Goal: Communication & Community: Answer question/provide support

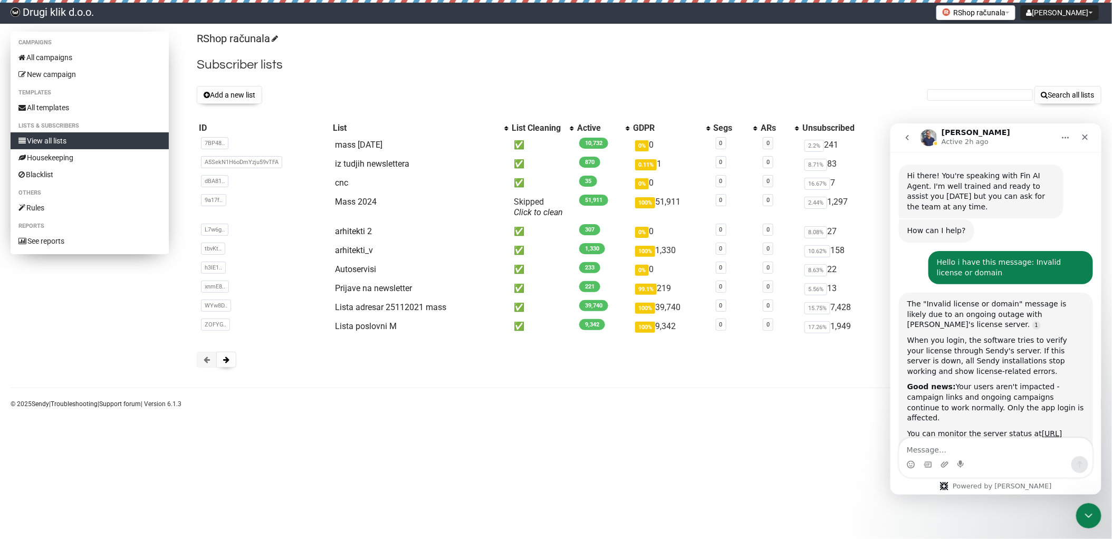
scroll to position [1632, 0]
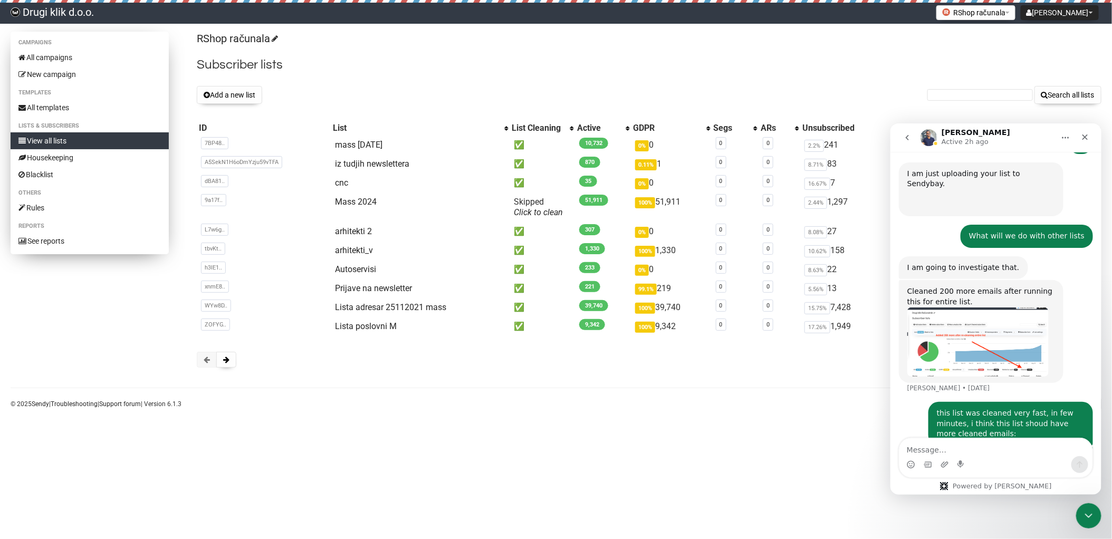
click at [49, 136] on link "View all lists" at bounding box center [90, 140] width 158 height 17
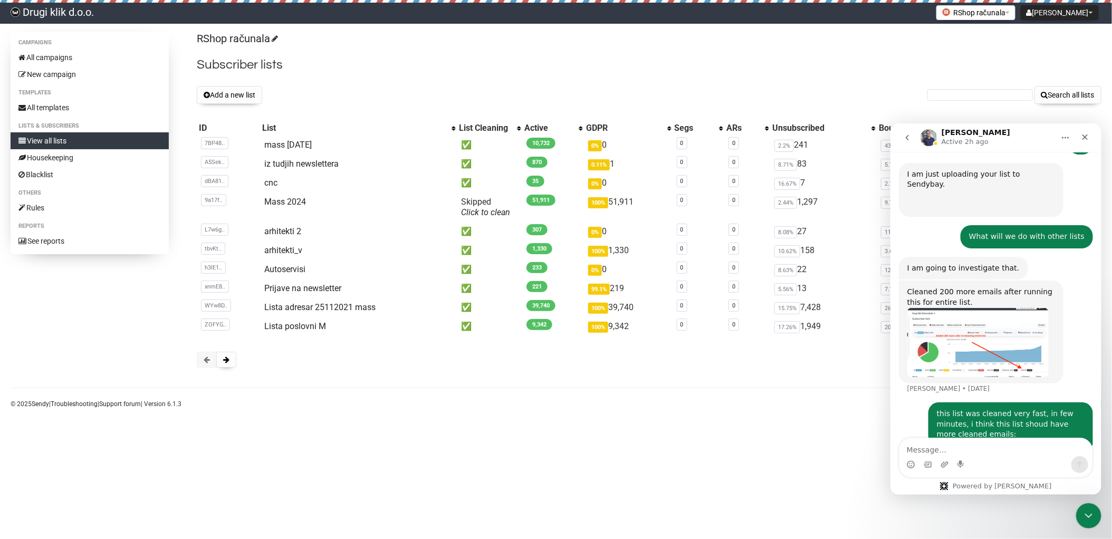
scroll to position [1632, 0]
click at [486, 212] on link "Click to clean" at bounding box center [485, 212] width 49 height 10
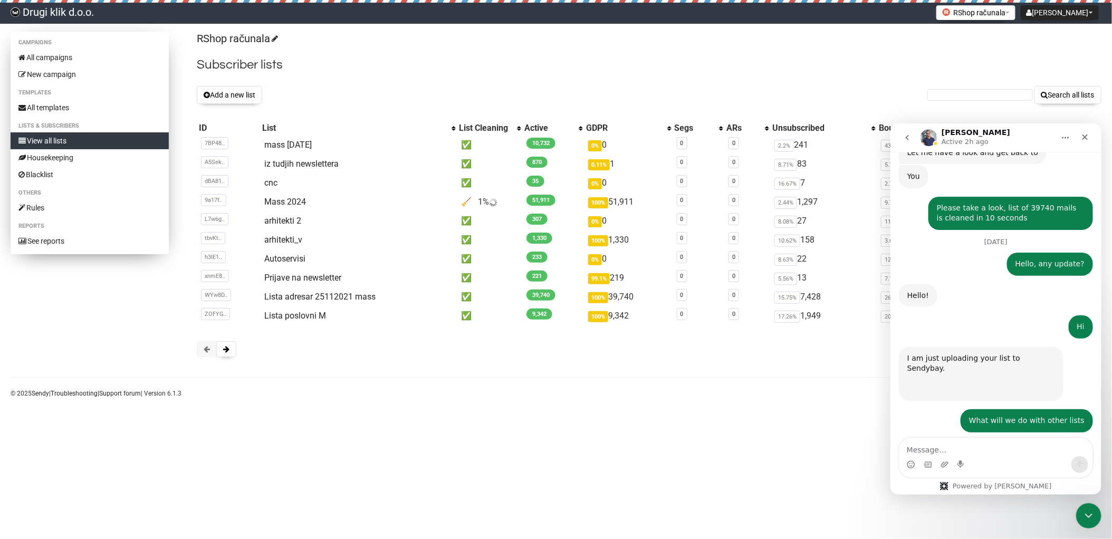
scroll to position [1632, 0]
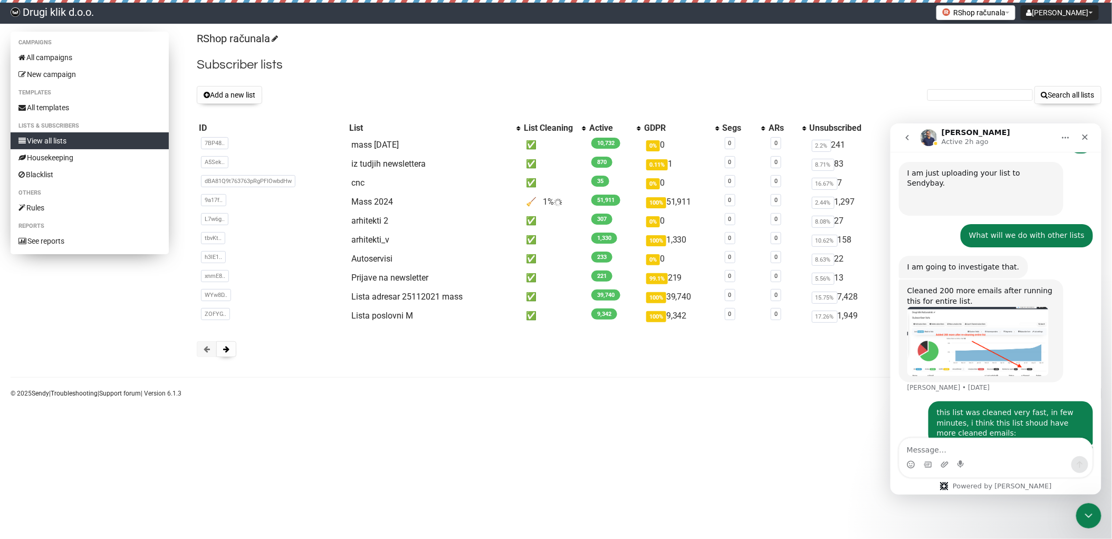
click at [45, 140] on link "View all lists" at bounding box center [90, 140] width 158 height 17
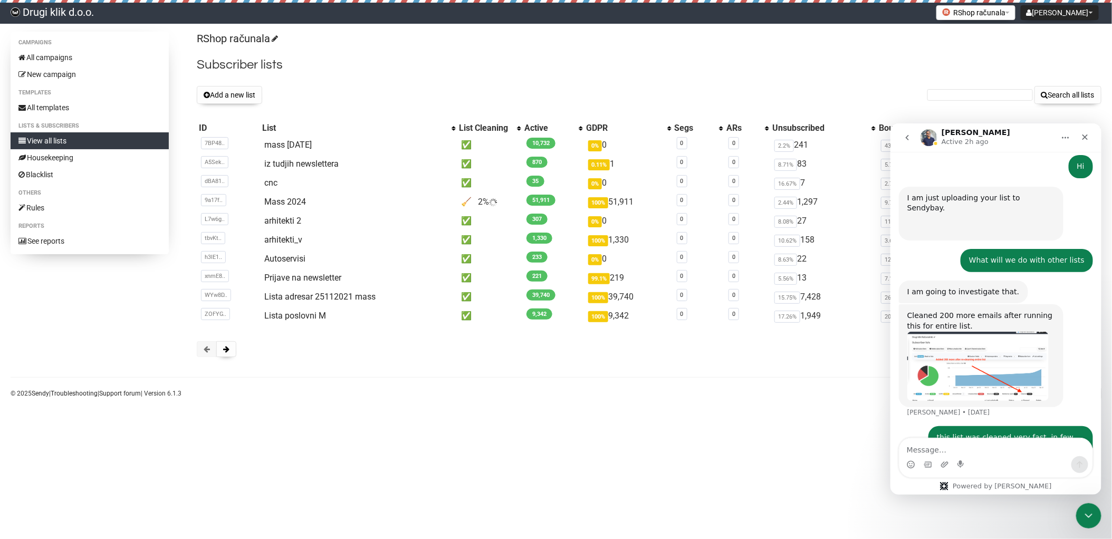
scroll to position [1632, 0]
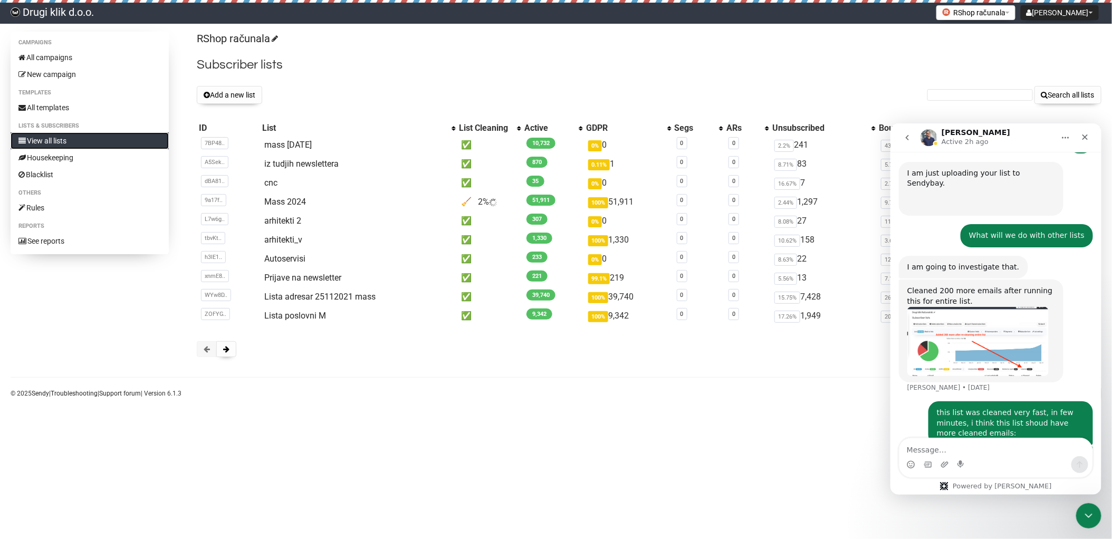
click at [45, 140] on link "View all lists" at bounding box center [90, 140] width 158 height 17
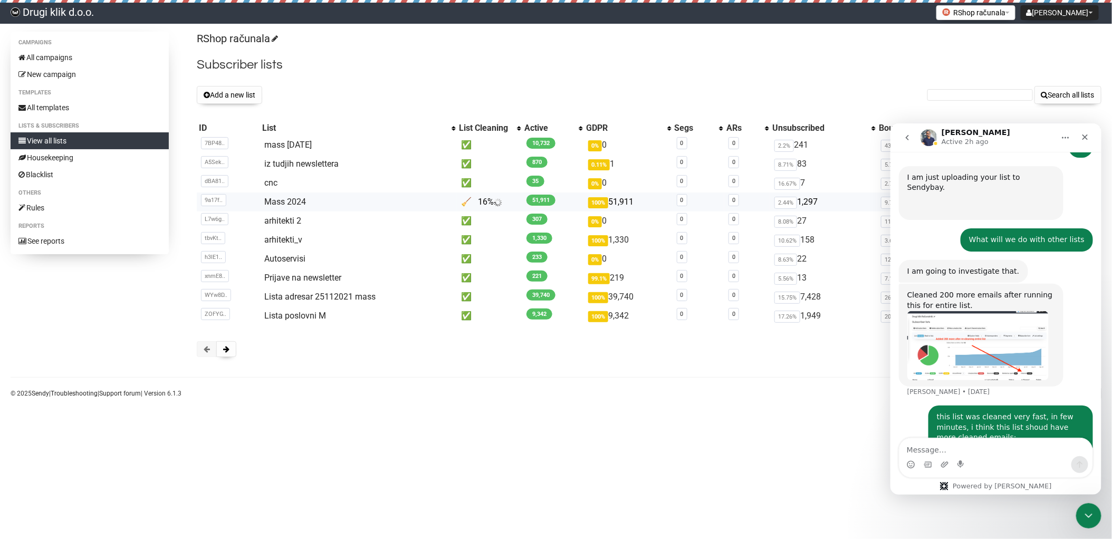
scroll to position [1632, 0]
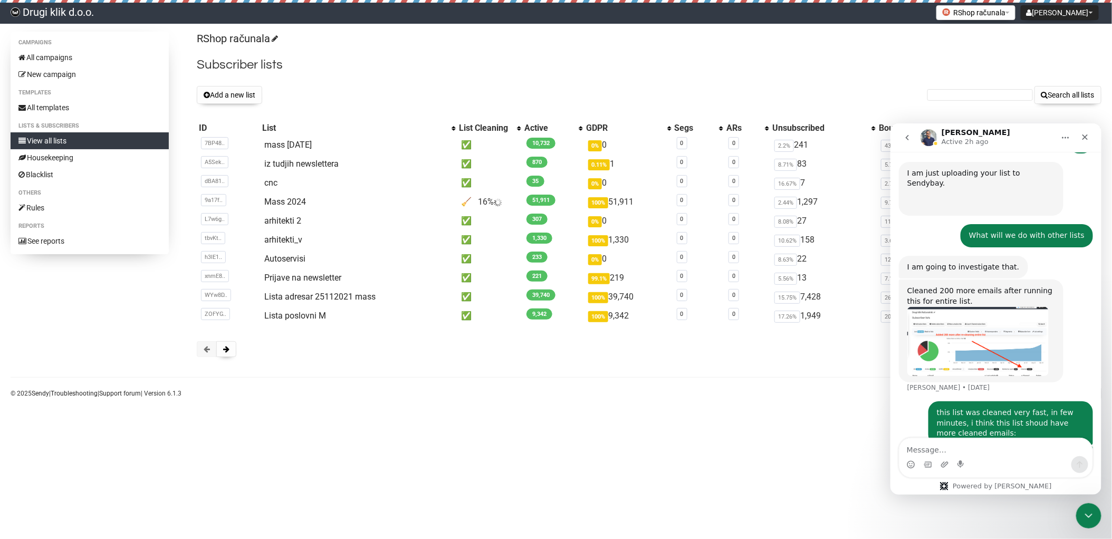
click at [977, 450] on textarea "Message…" at bounding box center [995, 447] width 193 height 18
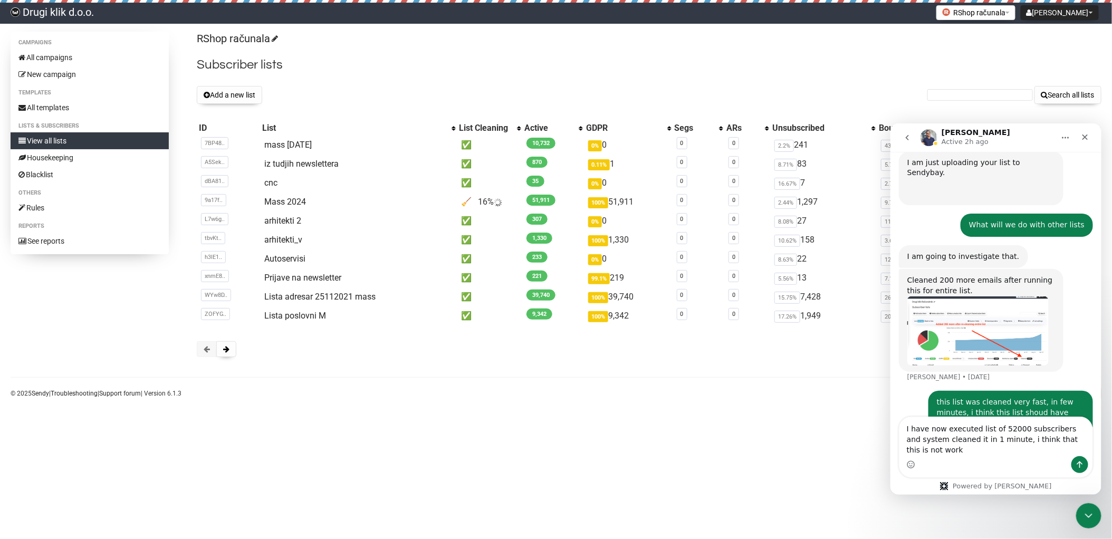
scroll to position [1654, 0]
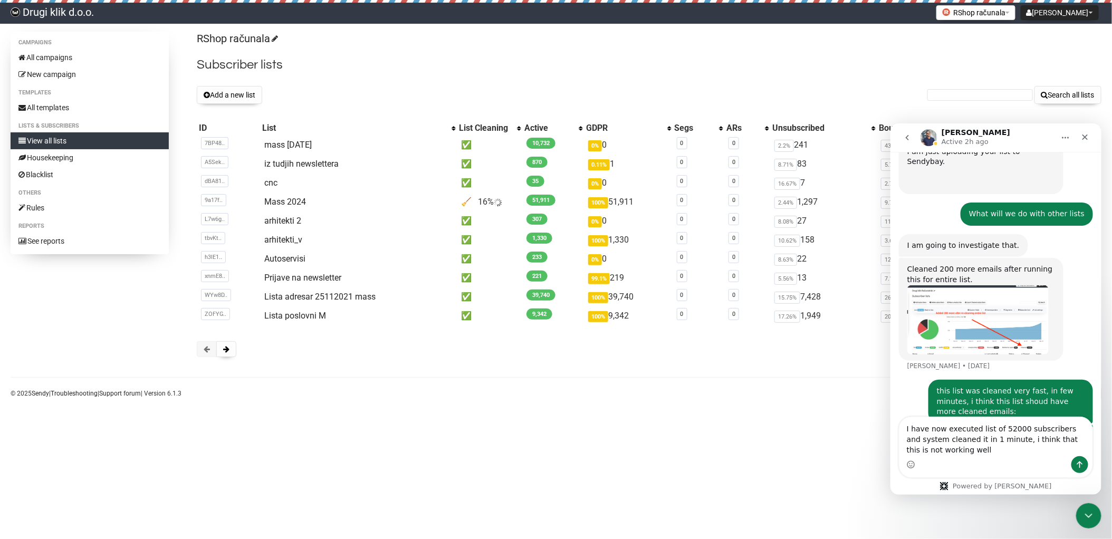
click at [1005, 438] on textarea "I have now executed list of 52000 subscribers and system cleaned it in 1 minute…" at bounding box center [995, 436] width 193 height 39
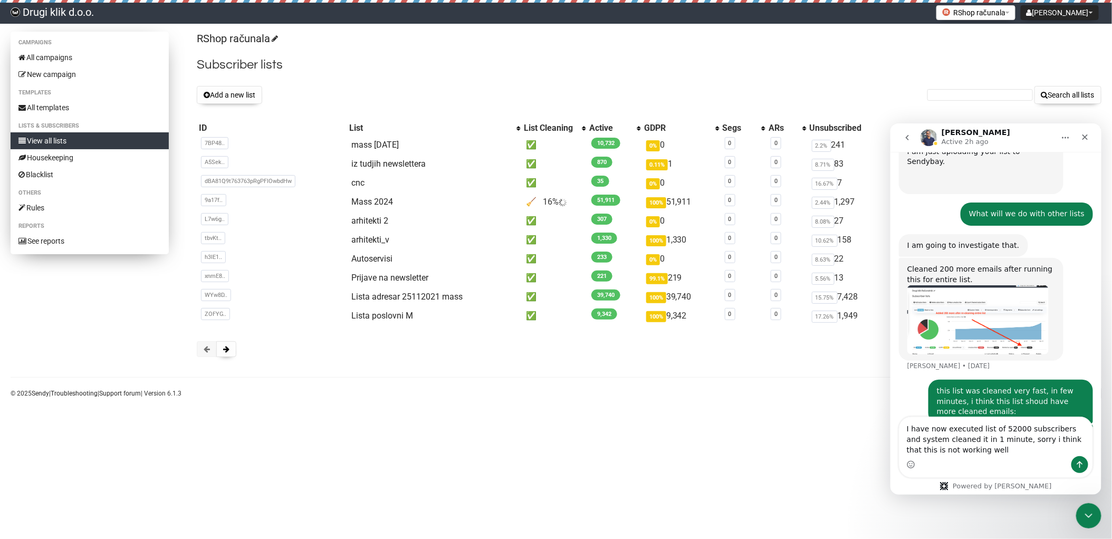
type textarea "I have now executed list of 52000 subscribers and system cleaned it in 1 minute…"
click at [76, 139] on link "View all lists" at bounding box center [90, 140] width 158 height 17
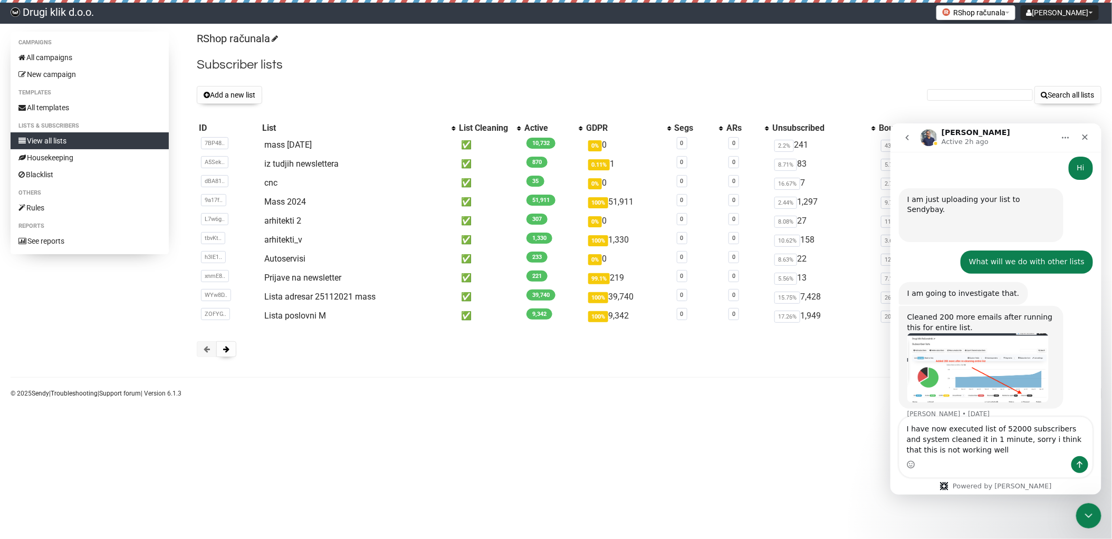
scroll to position [1654, 0]
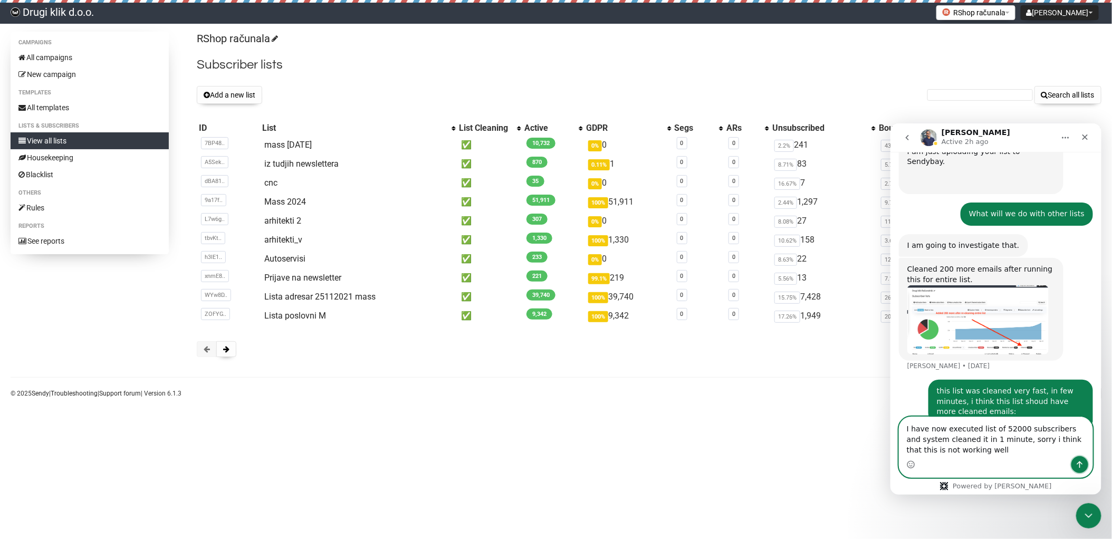
click at [1081, 460] on icon "Send a message…" at bounding box center [1079, 464] width 8 height 8
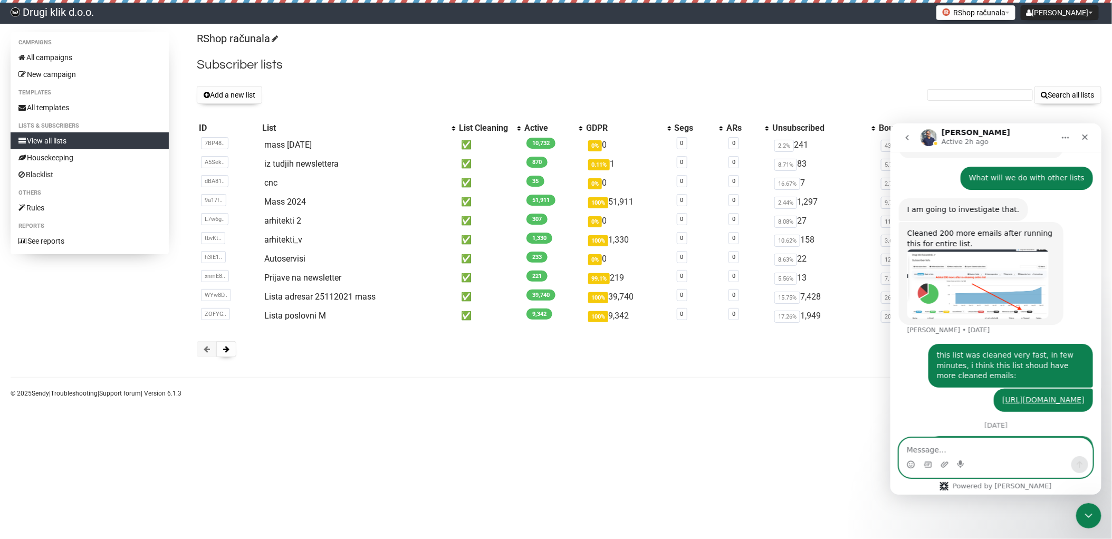
scroll to position [1699, 0]
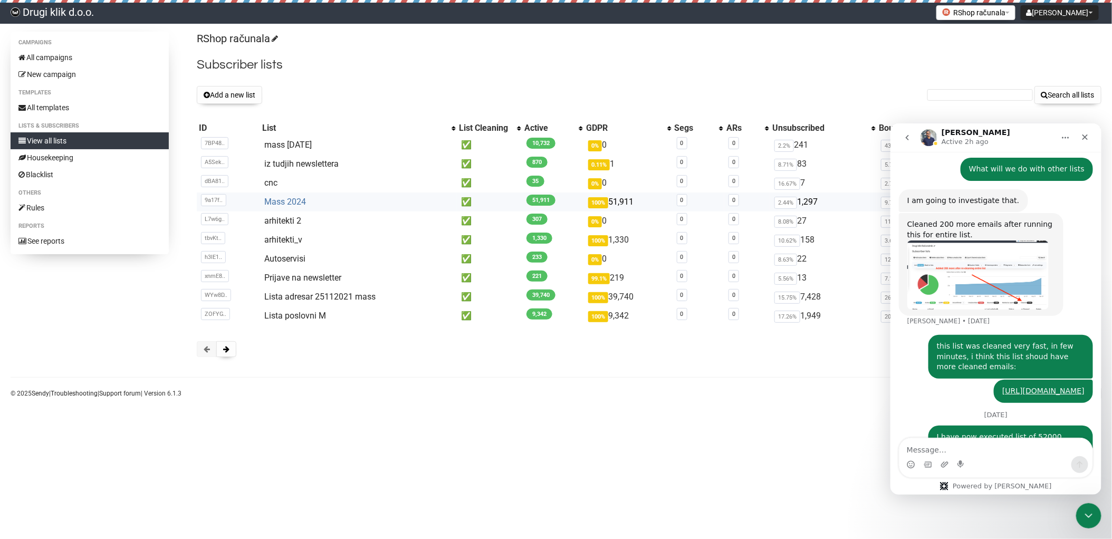
click at [292, 200] on link "Mass 2024" at bounding box center [285, 202] width 42 height 10
click at [1087, 137] on icon "Close" at bounding box center [1084, 136] width 8 height 8
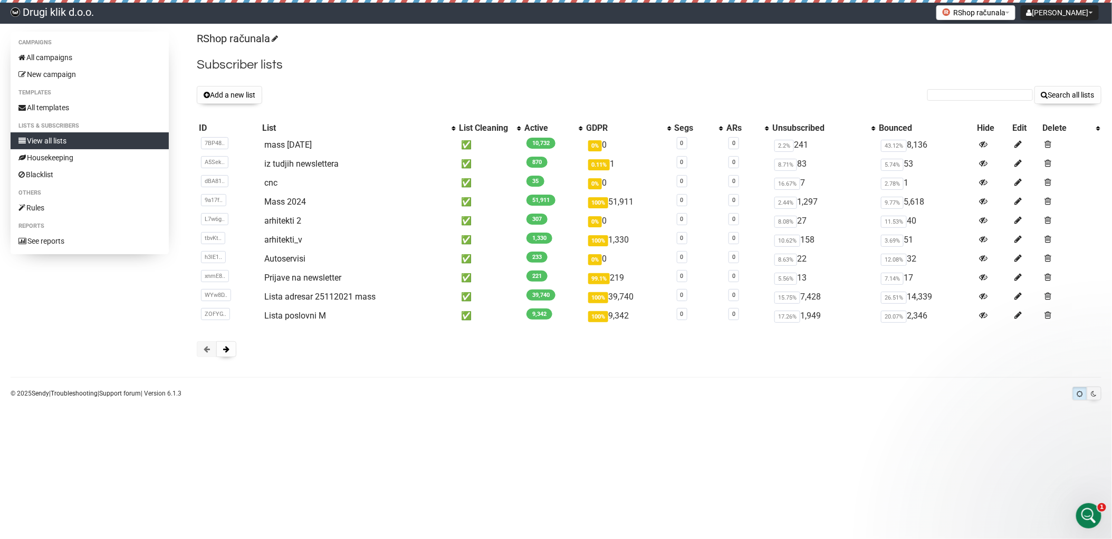
scroll to position [0, 0]
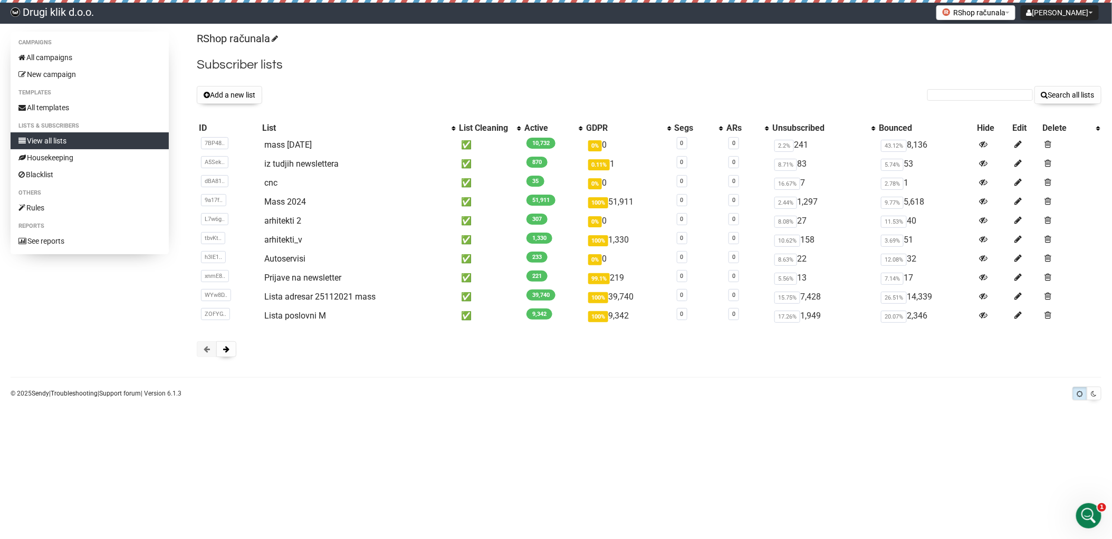
click at [774, 436] on body "Drugi klik d.o.o. [PERSON_NAME] Settings Logout RShop računala Drugi klik Račun…" at bounding box center [556, 269] width 1112 height 539
click at [1087, 509] on icon "Open Intercom Messenger" at bounding box center [1086, 514] width 17 height 17
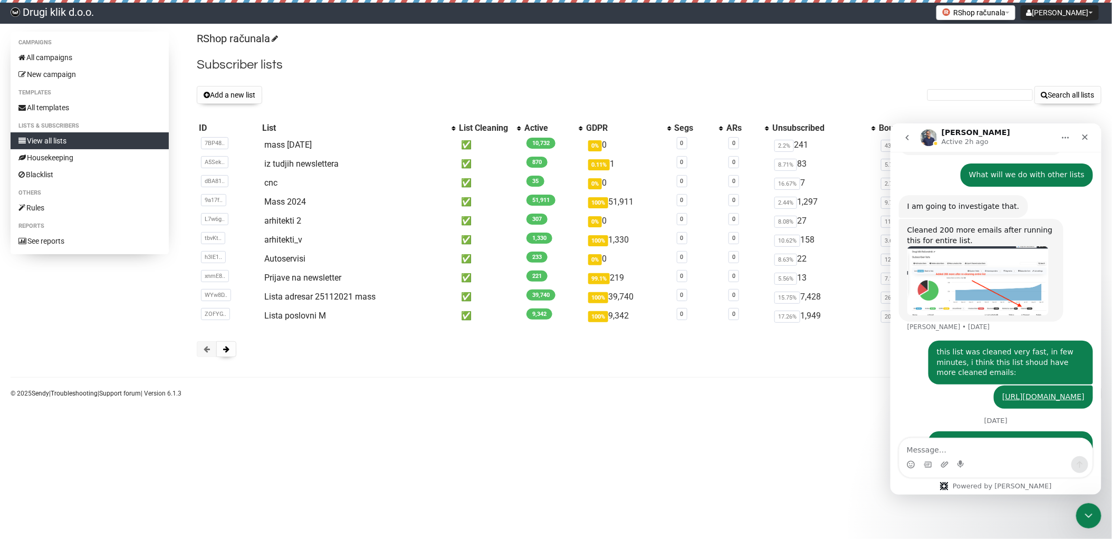
scroll to position [1699, 0]
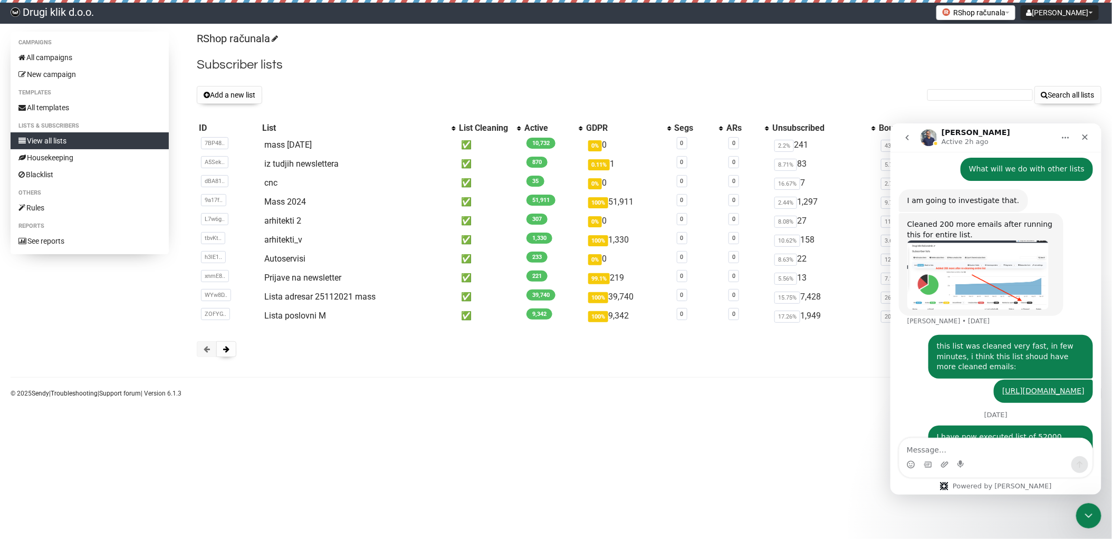
click at [904, 136] on icon "go back" at bounding box center [906, 137] width 8 height 8
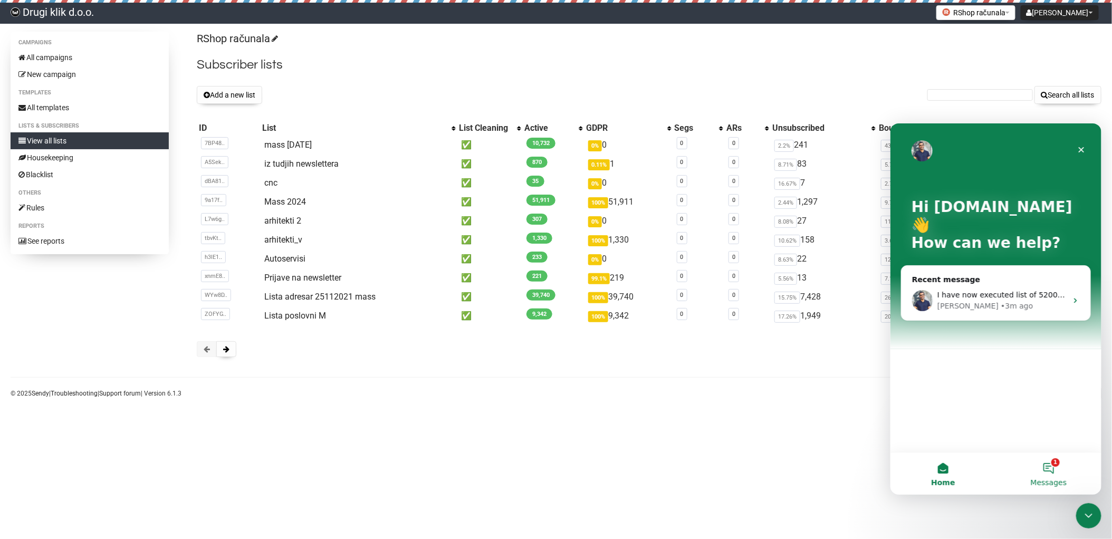
click at [1051, 470] on button "1 Messages" at bounding box center [1047, 473] width 105 height 42
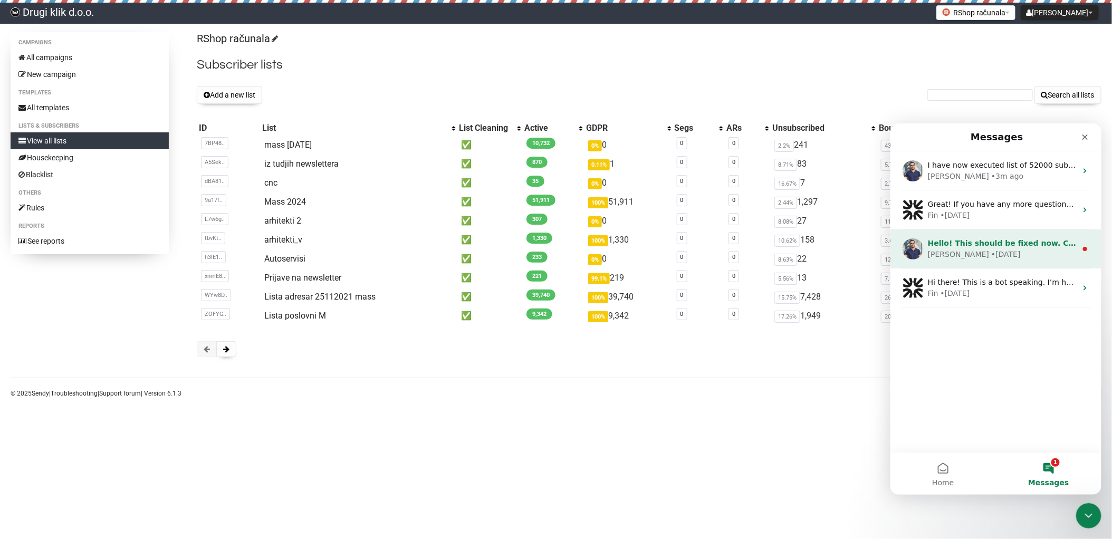
click at [1015, 246] on span "Hello! This should be fixed now. Can you check?" at bounding box center [1026, 242] width 199 height 8
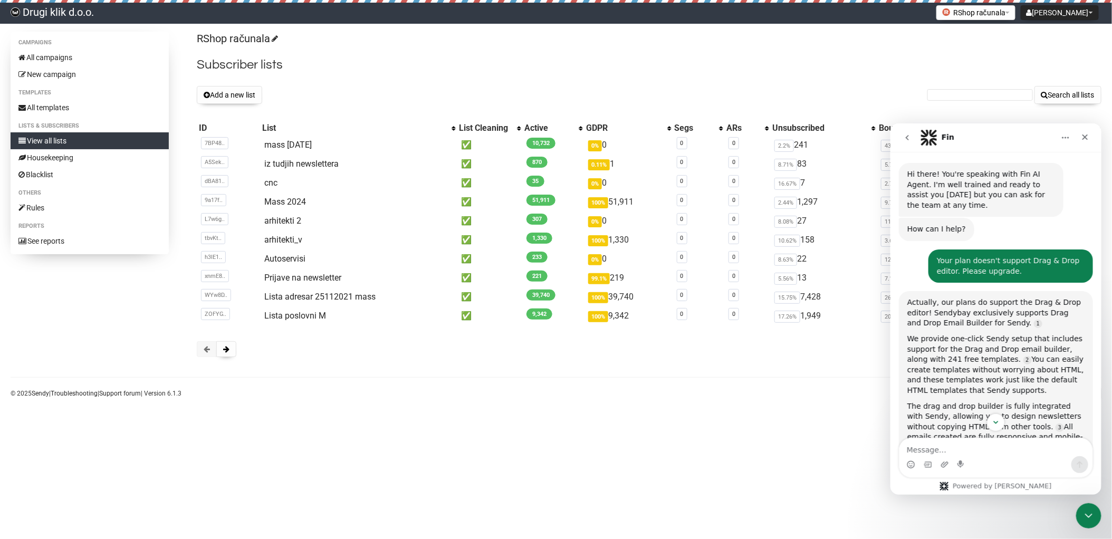
click at [910, 130] on button "go back" at bounding box center [907, 137] width 20 height 20
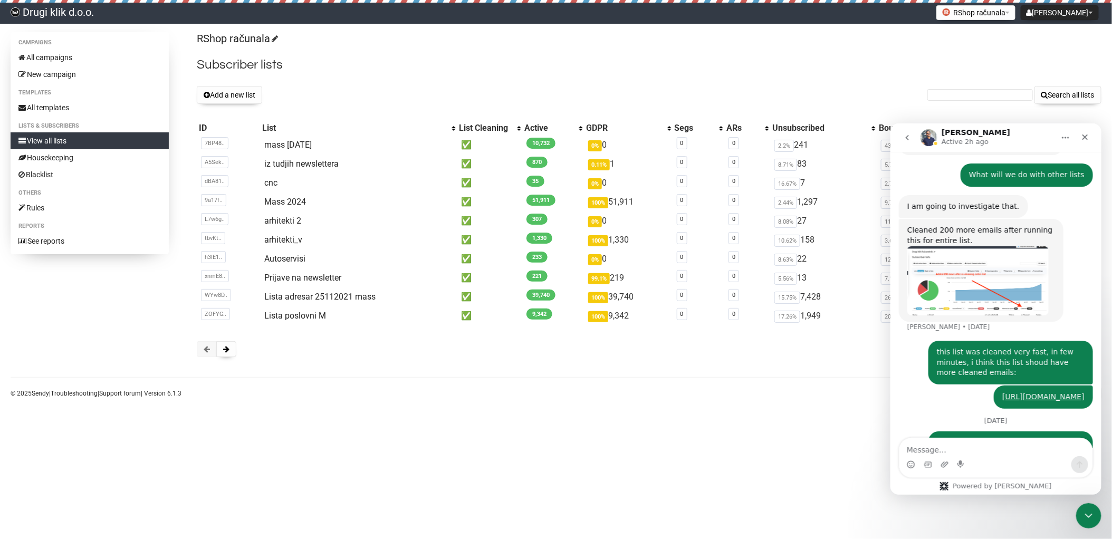
scroll to position [1699, 0]
